Goal: Transaction & Acquisition: Download file/media

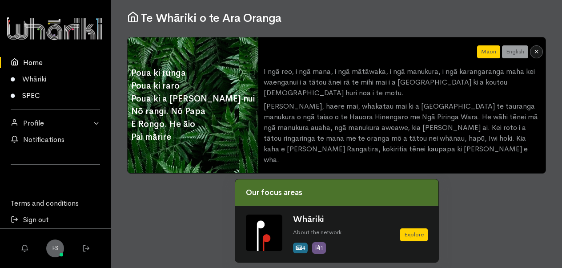
click at [42, 96] on link "SPEC" at bounding box center [55, 95] width 111 height 16
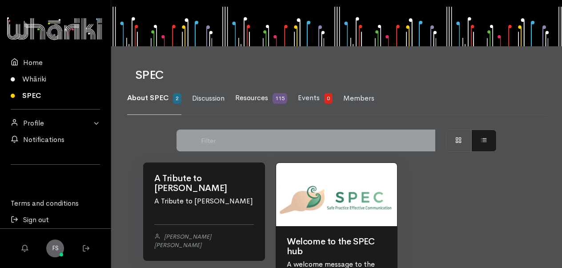
click at [254, 97] on span "Resources" at bounding box center [251, 97] width 33 height 9
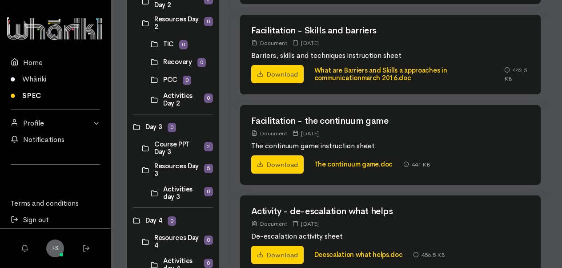
scroll to position [296, 0]
click at [142, 148] on link at bounding box center [142, 148] width 0 height 0
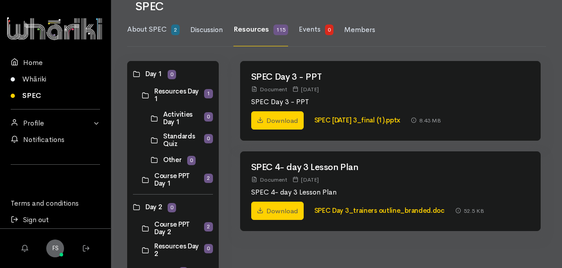
scroll to position [69, 0]
click at [282, 117] on link "Download" at bounding box center [277, 120] width 52 height 19
